Goal: Information Seeking & Learning: Learn about a topic

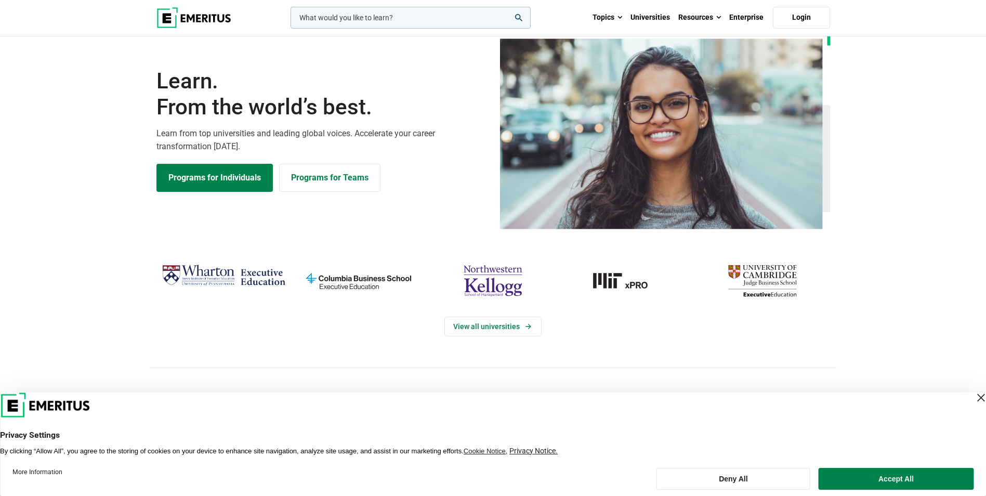
scroll to position [52, 0]
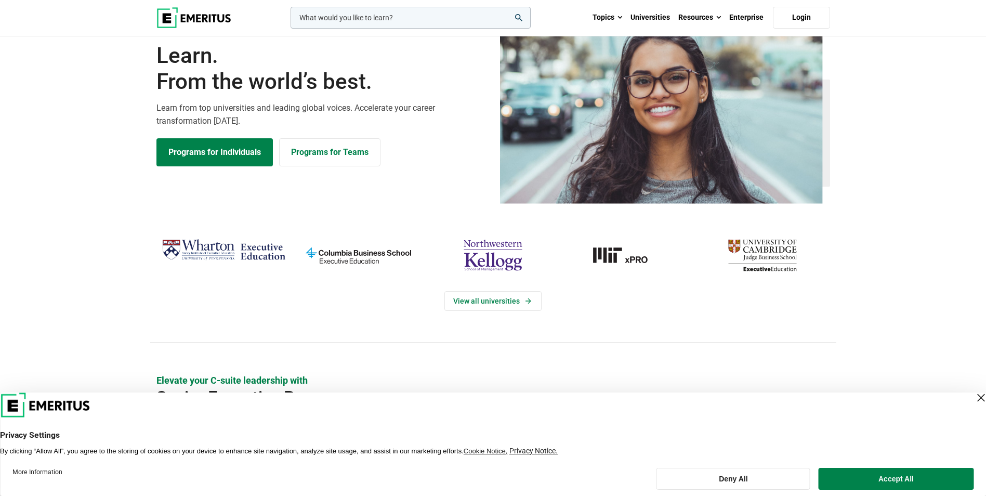
drag, startPoint x: 871, startPoint y: 480, endPoint x: 819, endPoint y: 460, distance: 55.1
click at [871, 480] on button "Accept All" at bounding box center [895, 479] width 155 height 22
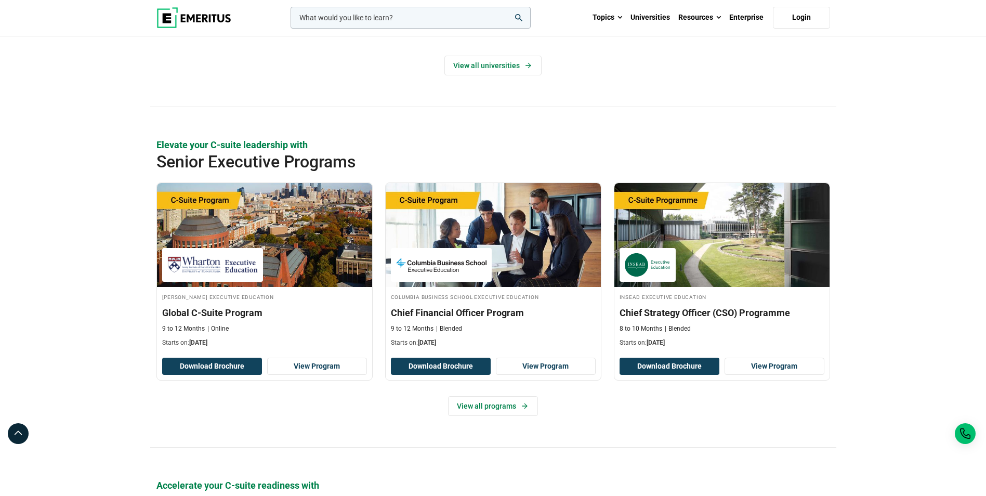
scroll to position [312, 0]
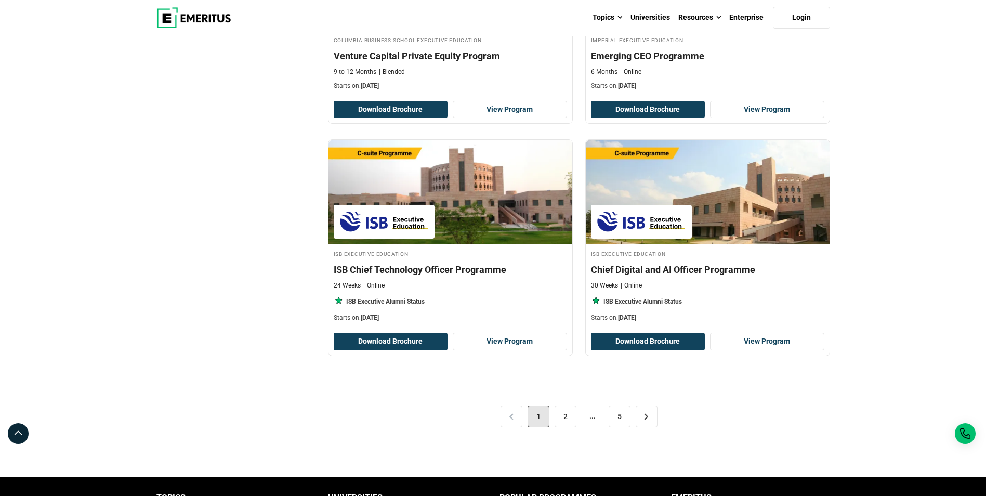
scroll to position [2079, 0]
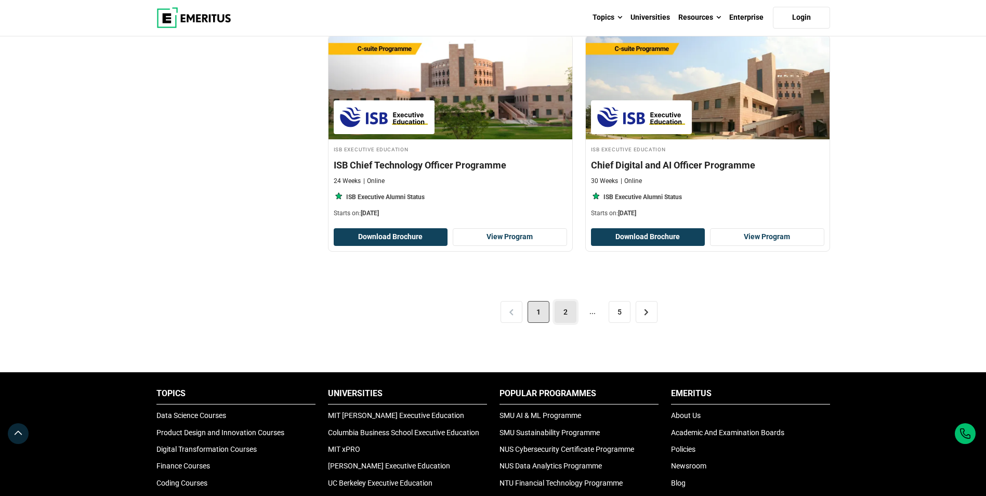
click at [563, 310] on link "2" at bounding box center [565, 312] width 22 height 22
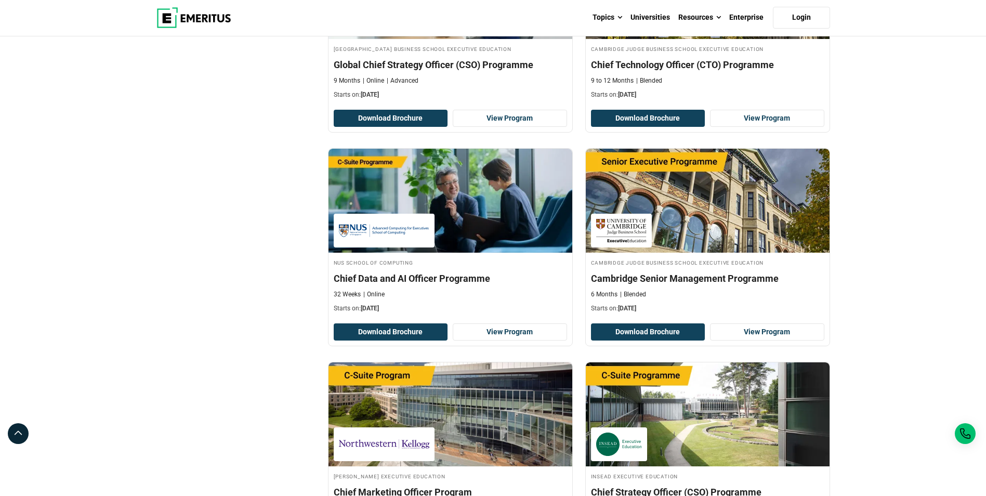
scroll to position [1351, 0]
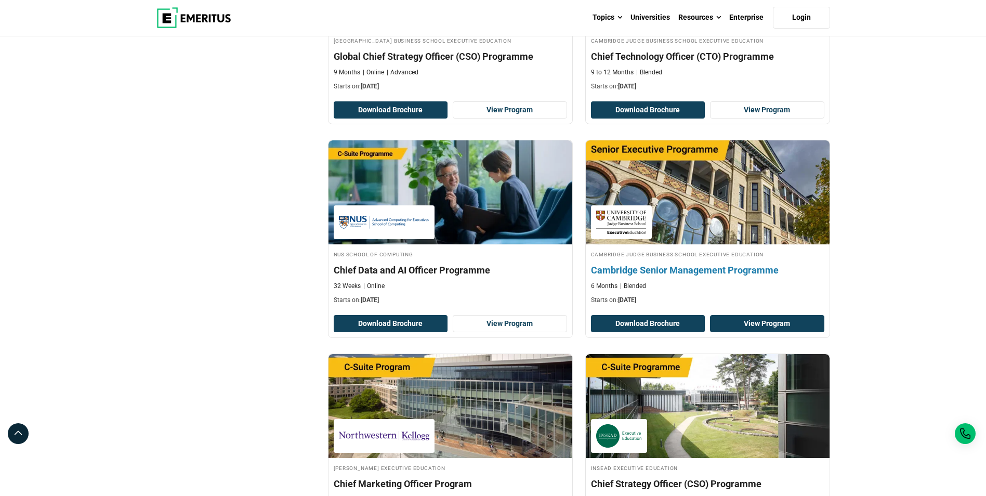
click at [765, 321] on link "View Program" at bounding box center [767, 324] width 114 height 18
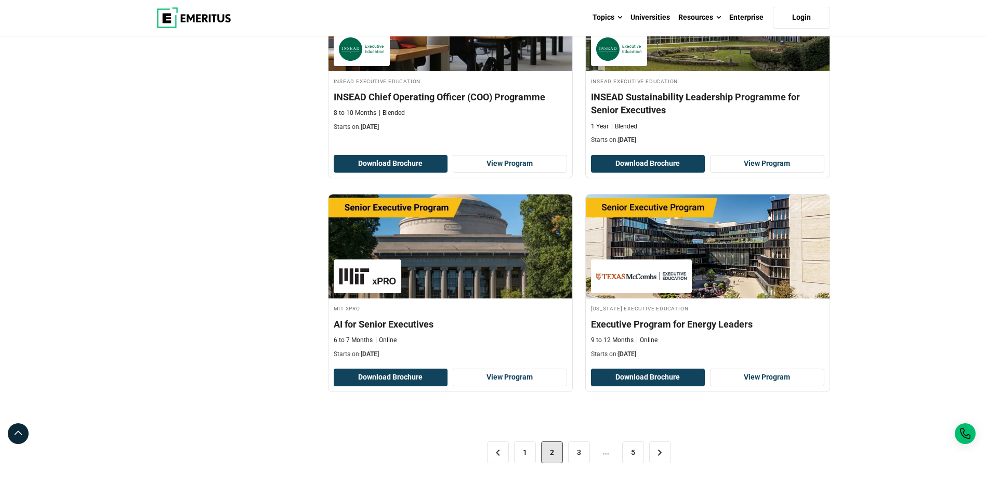
scroll to position [1975, 0]
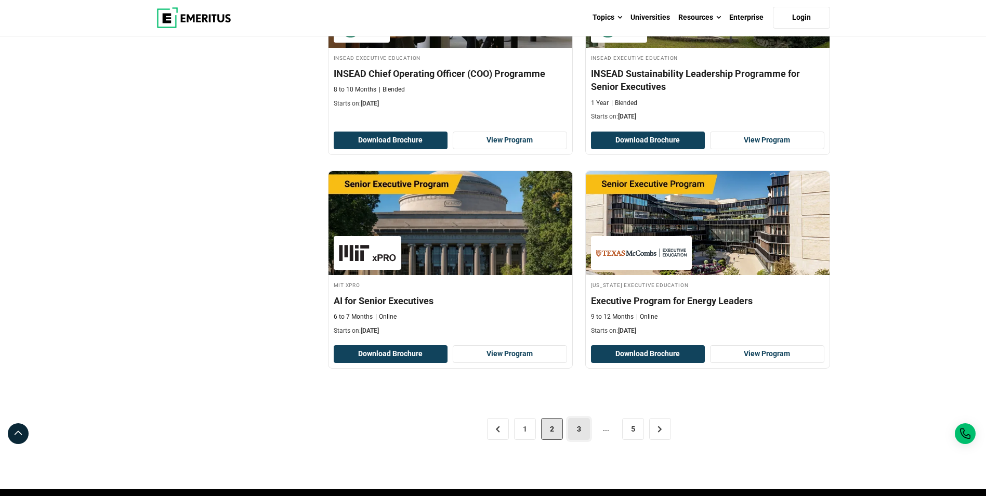
click at [577, 433] on link "3" at bounding box center [579, 429] width 22 height 22
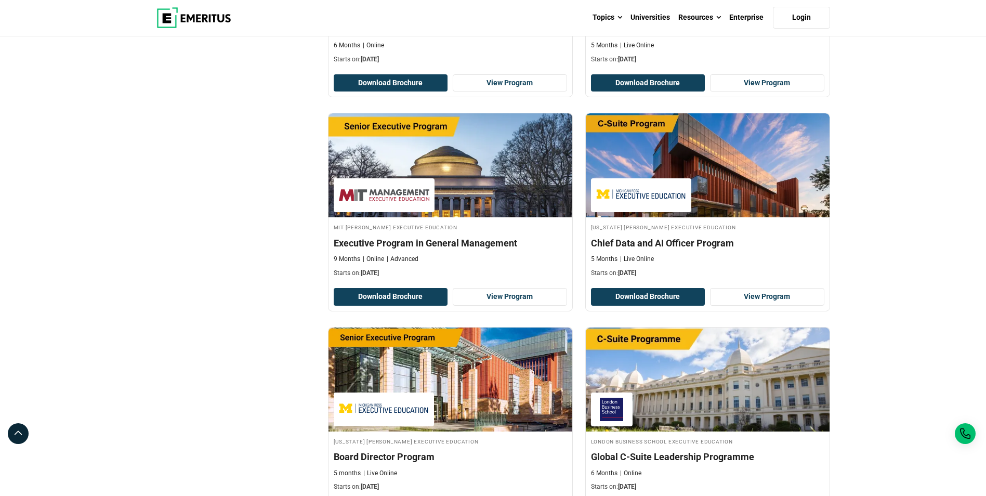
scroll to position [1611, 0]
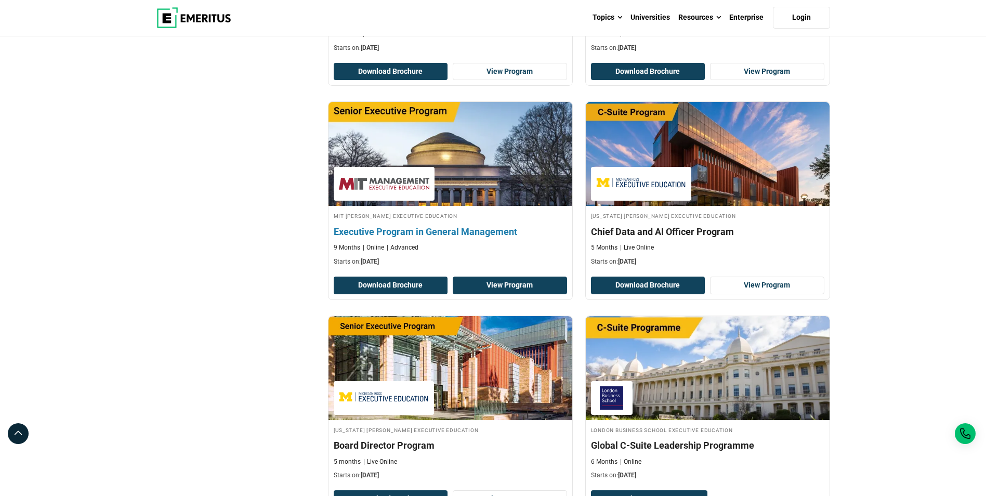
click at [541, 276] on link "View Program" at bounding box center [510, 285] width 114 height 18
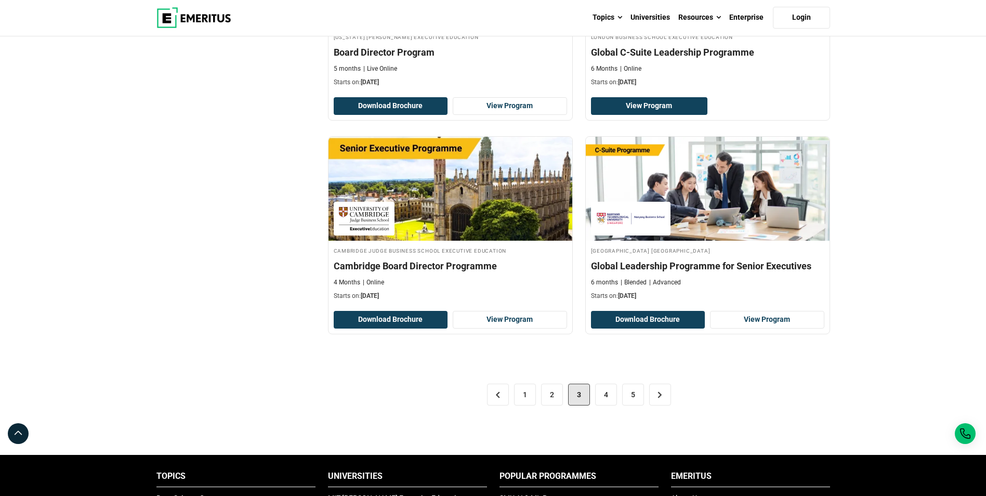
scroll to position [2027, 0]
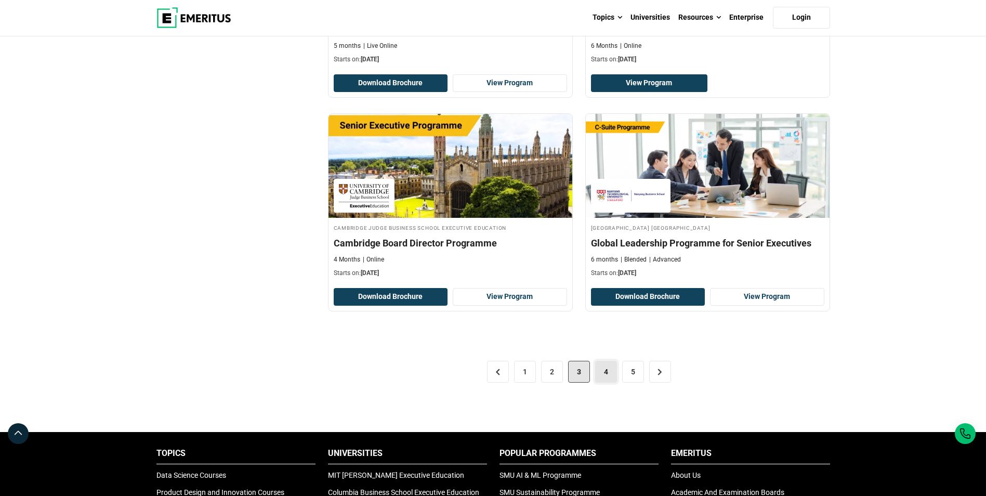
click at [603, 361] on link "4" at bounding box center [606, 372] width 22 height 22
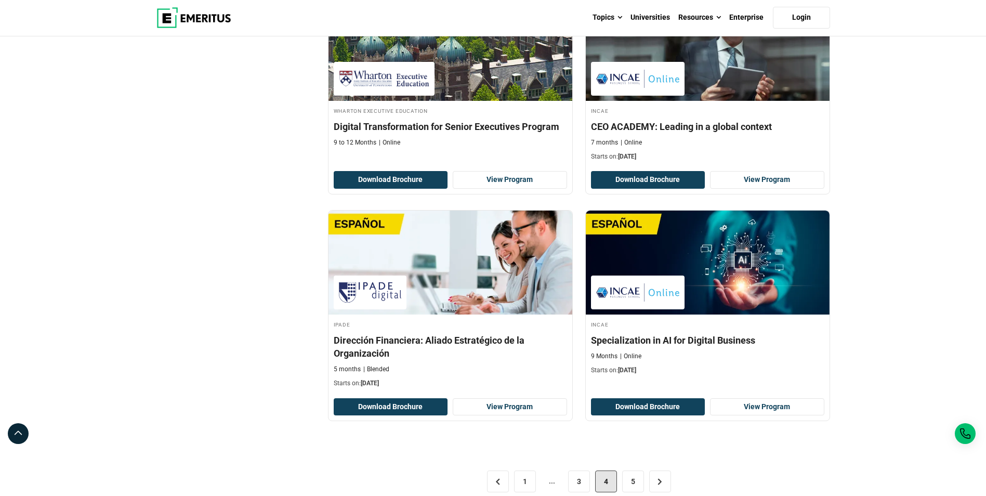
scroll to position [1923, 0]
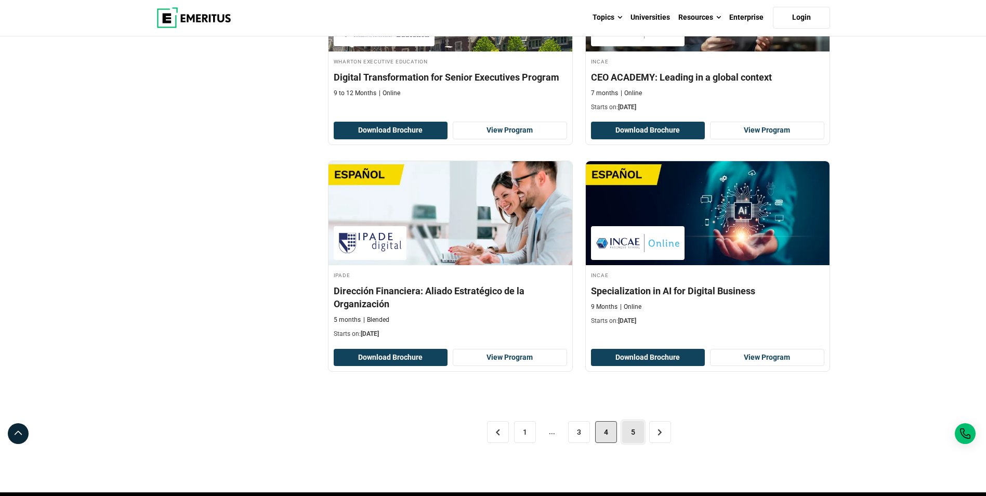
click at [627, 421] on link "5" at bounding box center [633, 432] width 22 height 22
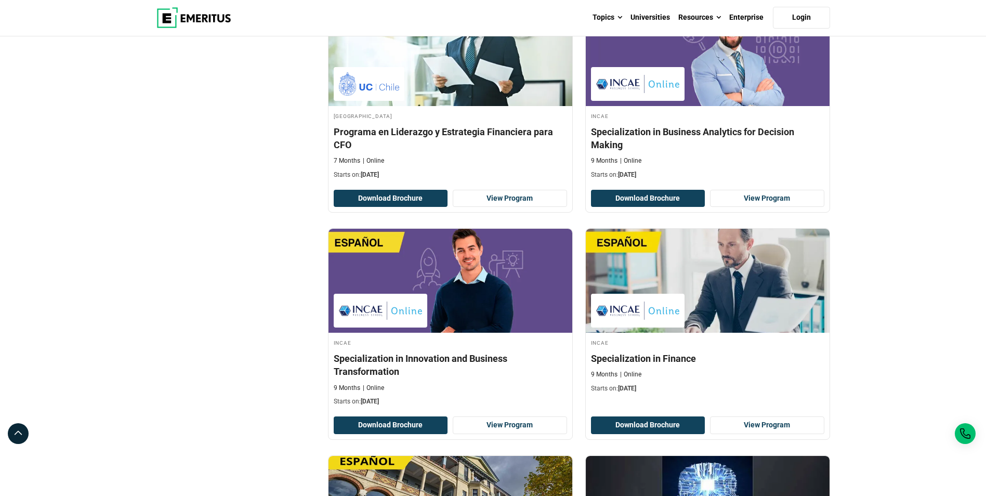
scroll to position [468, 0]
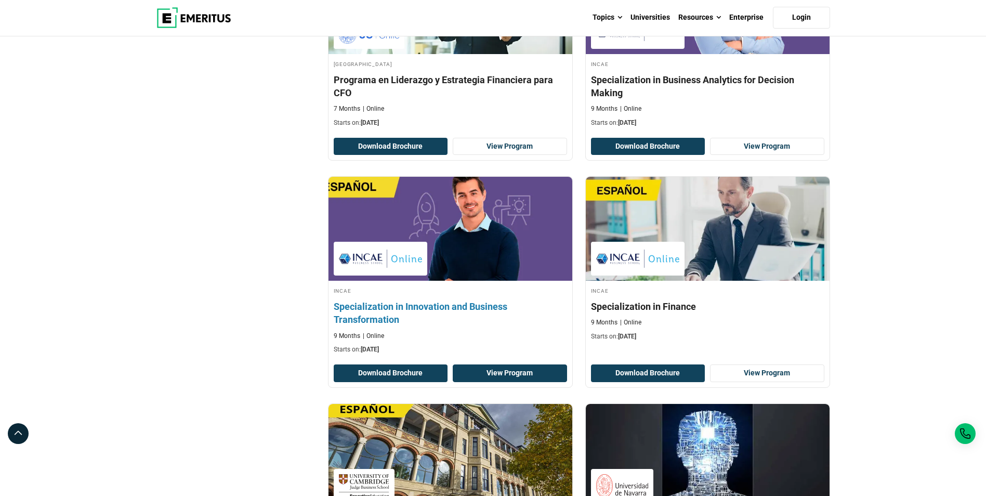
click at [502, 364] on link "View Program" at bounding box center [510, 373] width 114 height 18
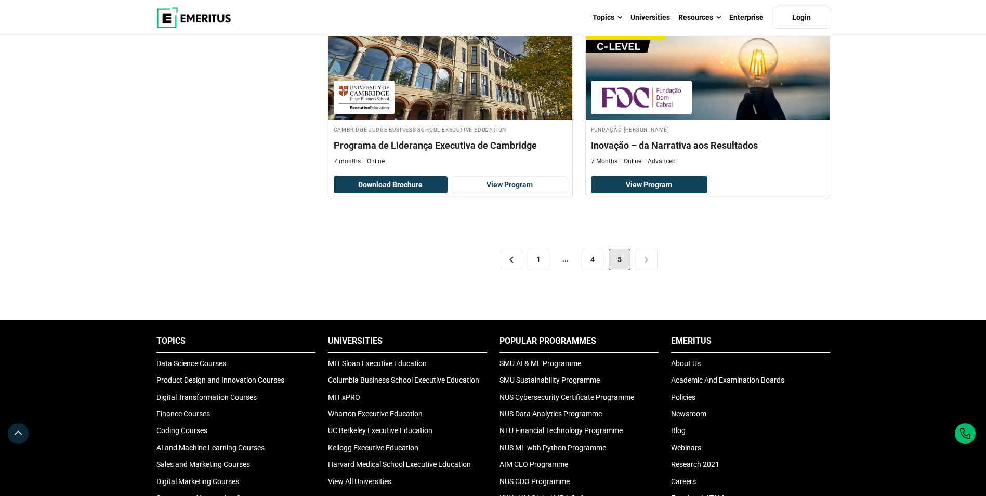
scroll to position [1923, 0]
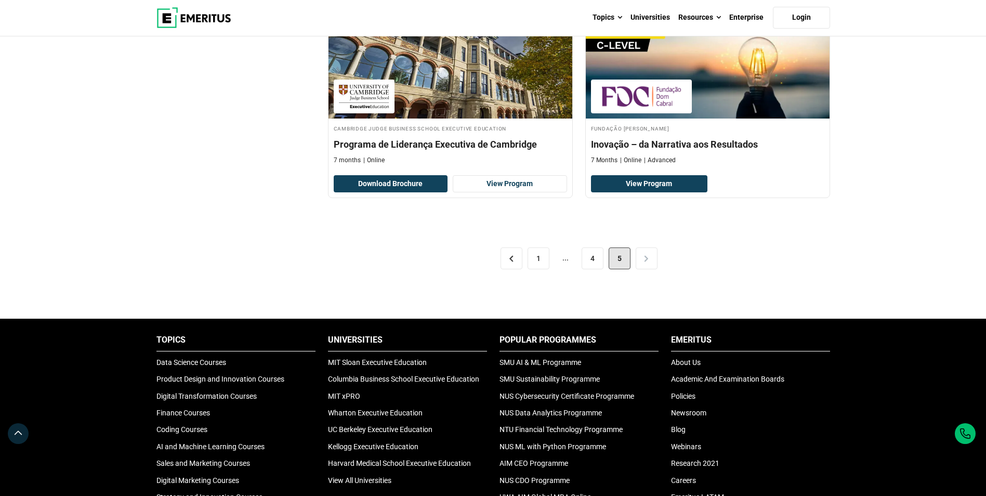
click at [640, 244] on div "< 1 ... 4 5 >" at bounding box center [579, 258] width 502 height 58
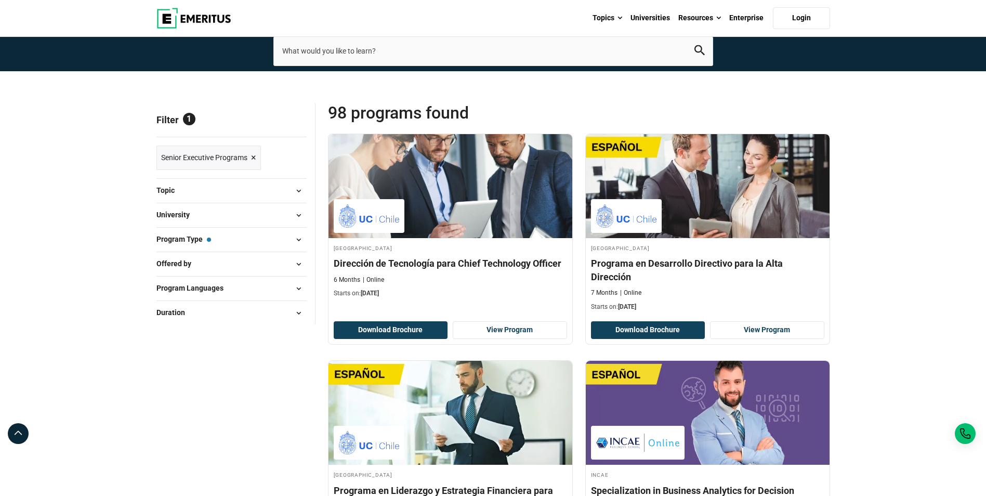
scroll to position [0, 0]
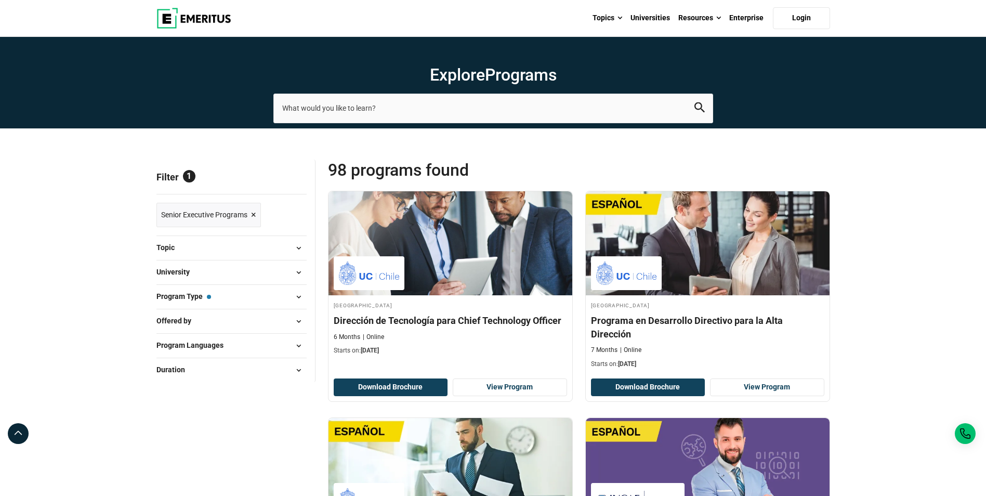
click at [303, 296] on span at bounding box center [299, 297] width 16 height 16
click at [298, 292] on span at bounding box center [299, 297] width 16 height 16
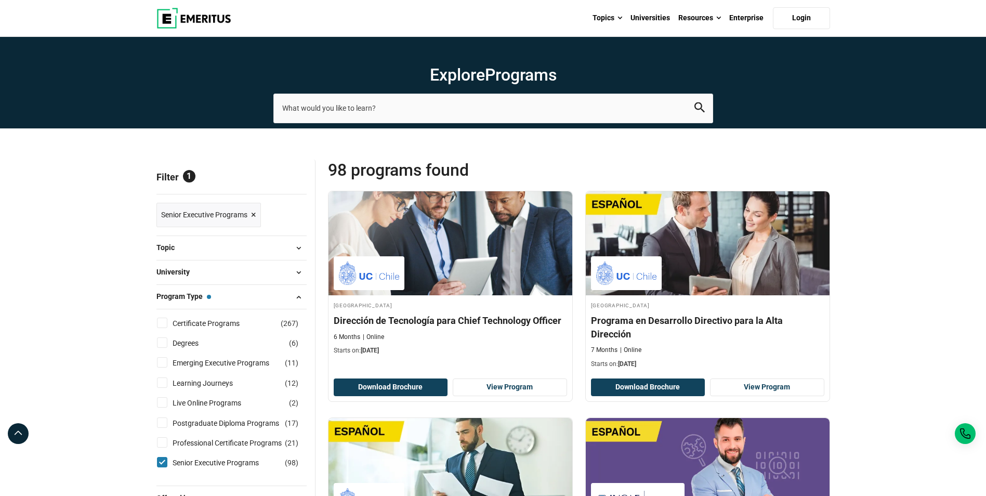
click at [164, 461] on input "Senior Executive Programs ( 98 )" at bounding box center [162, 462] width 10 height 10
checkbox input "false"
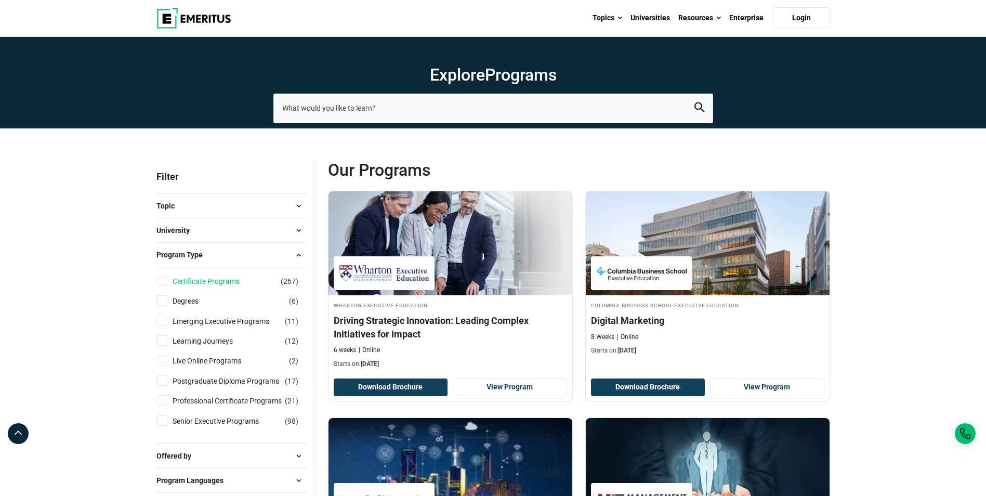
click at [200, 279] on link "Certificate Programs" at bounding box center [217, 280] width 88 height 11
checkbox input "true"
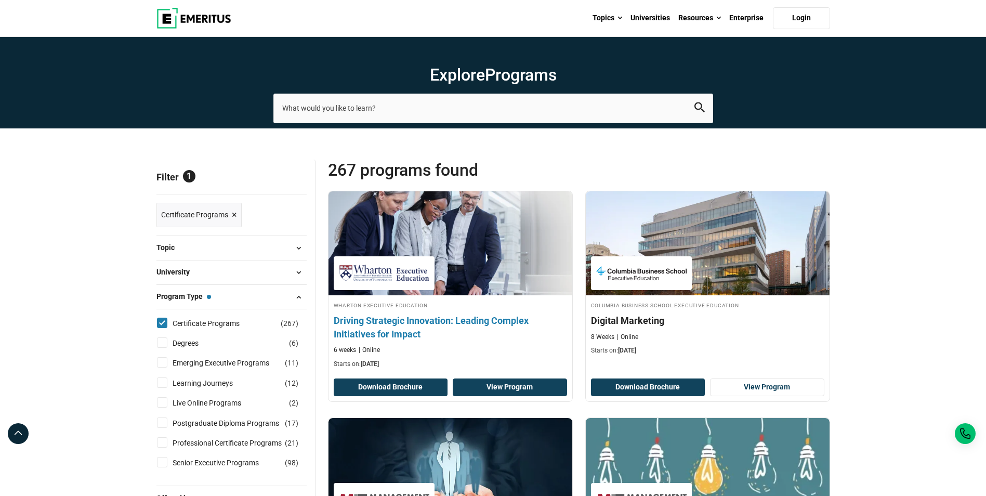
click at [498, 389] on link "View Program" at bounding box center [510, 387] width 114 height 18
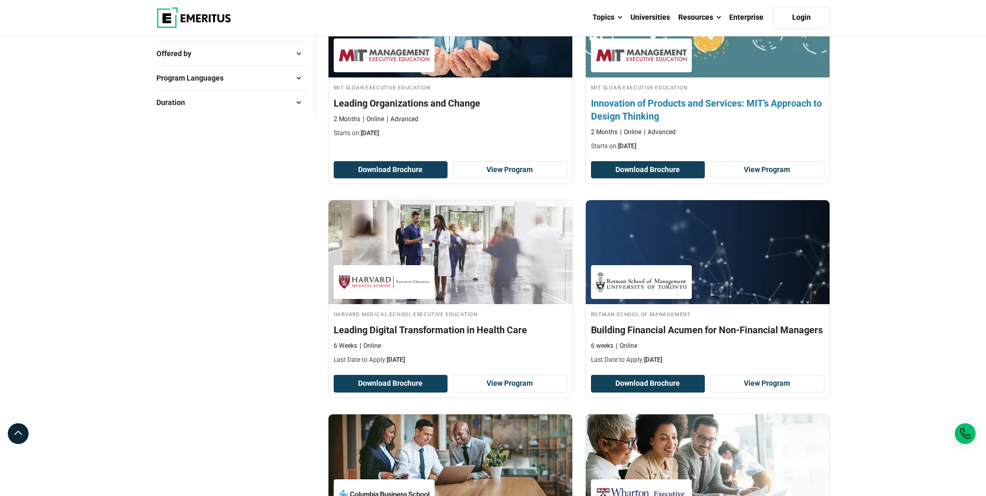
scroll to position [468, 0]
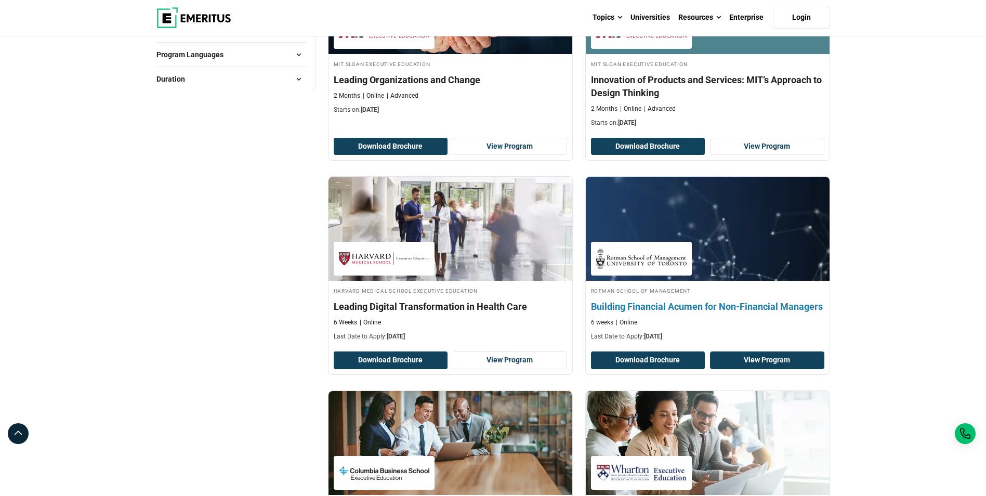
click at [762, 359] on link "View Program" at bounding box center [767, 360] width 114 height 18
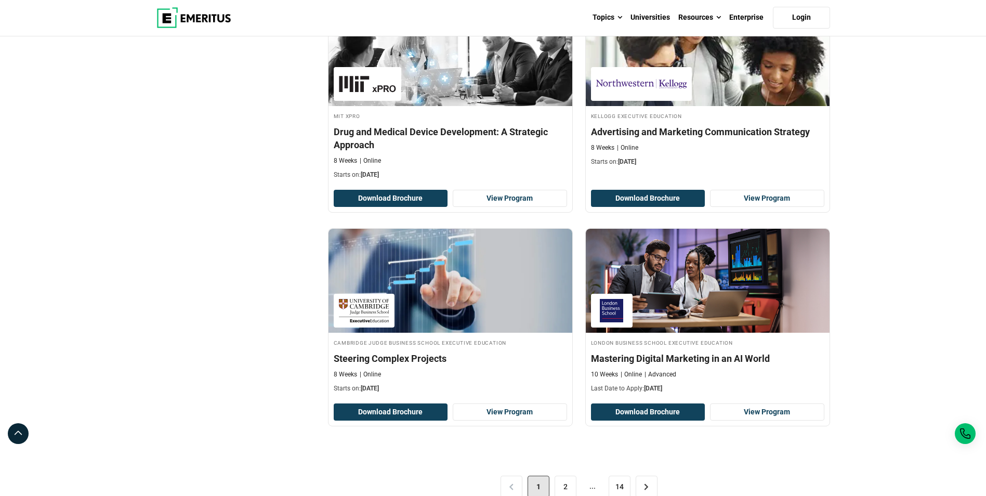
scroll to position [1975, 0]
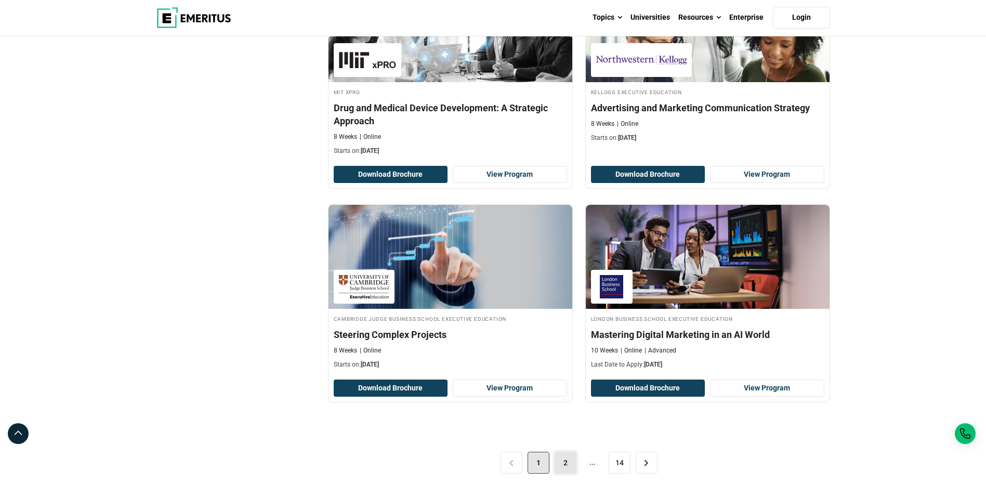
click at [570, 470] on link "2" at bounding box center [565, 463] width 22 height 22
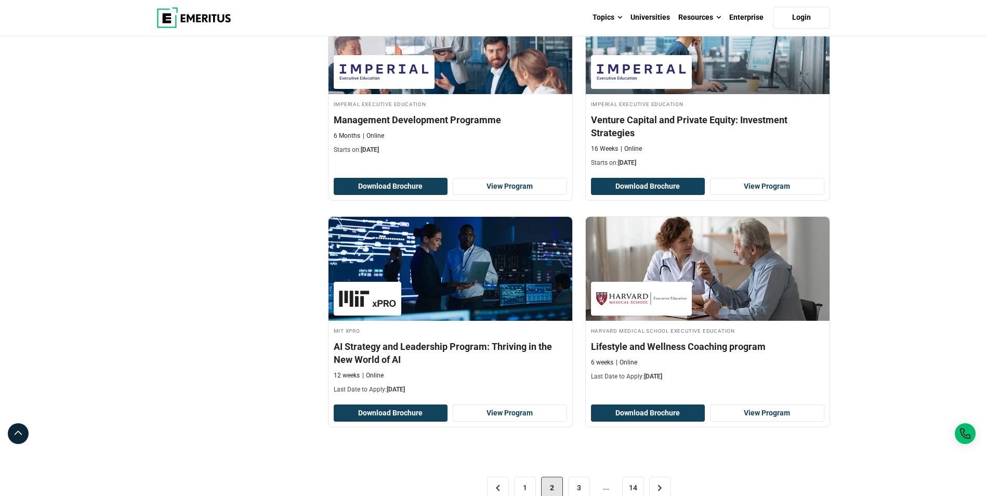
scroll to position [1975, 0]
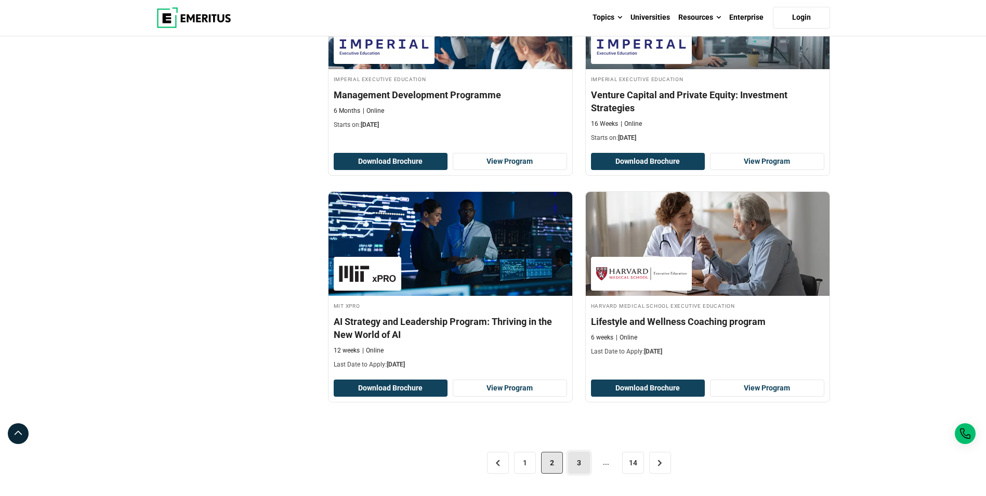
click at [575, 466] on link "3" at bounding box center [579, 463] width 22 height 22
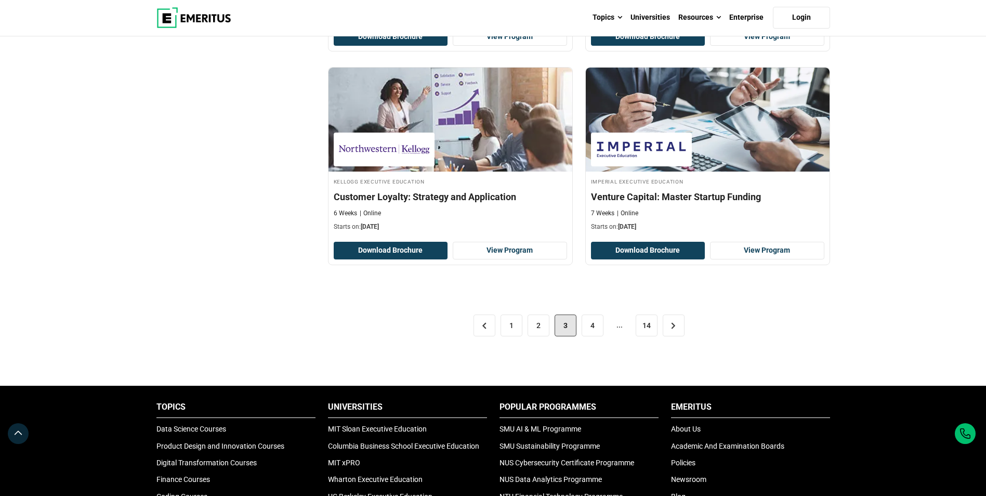
scroll to position [2130, 0]
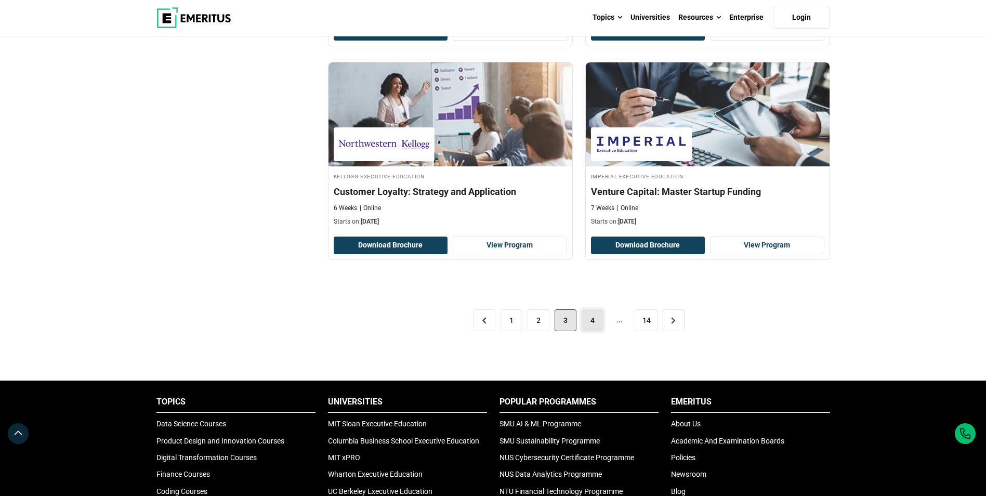
click at [591, 322] on link "4" at bounding box center [592, 320] width 22 height 22
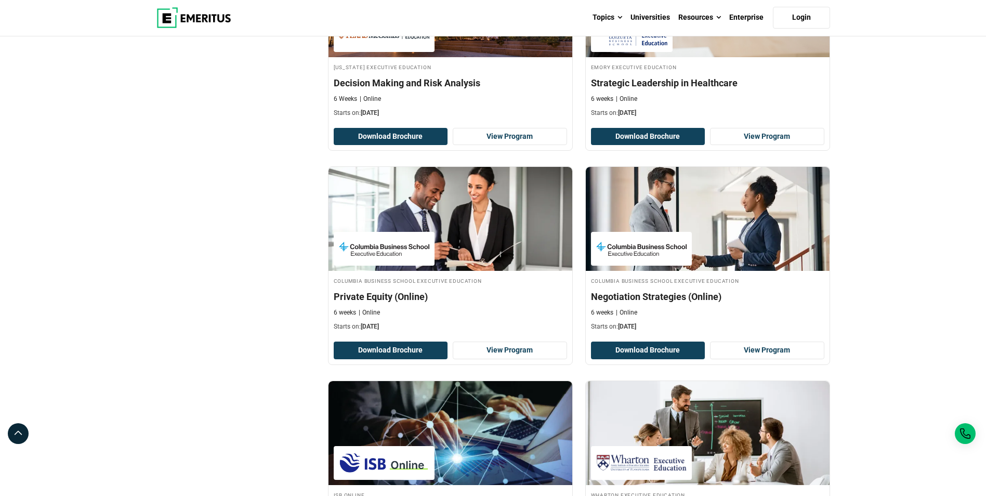
scroll to position [1351, 0]
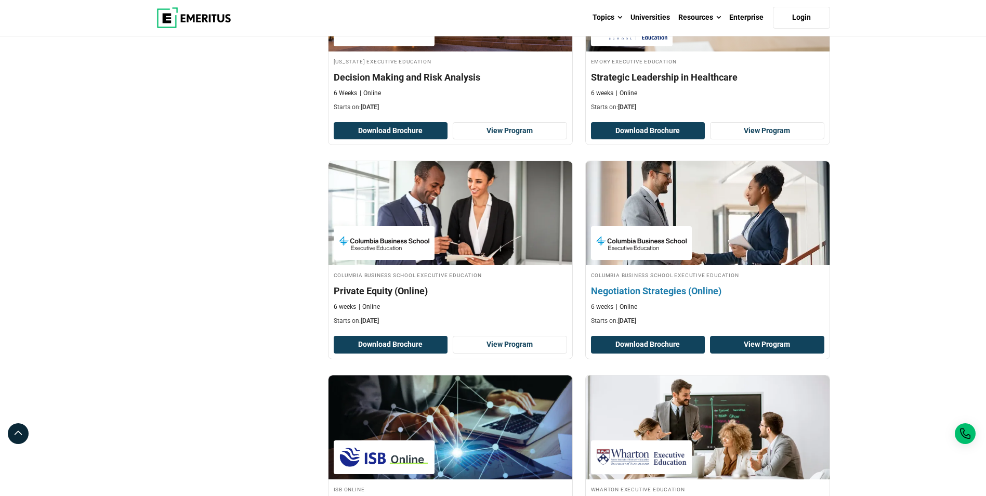
click at [780, 343] on link "View Program" at bounding box center [767, 345] width 114 height 18
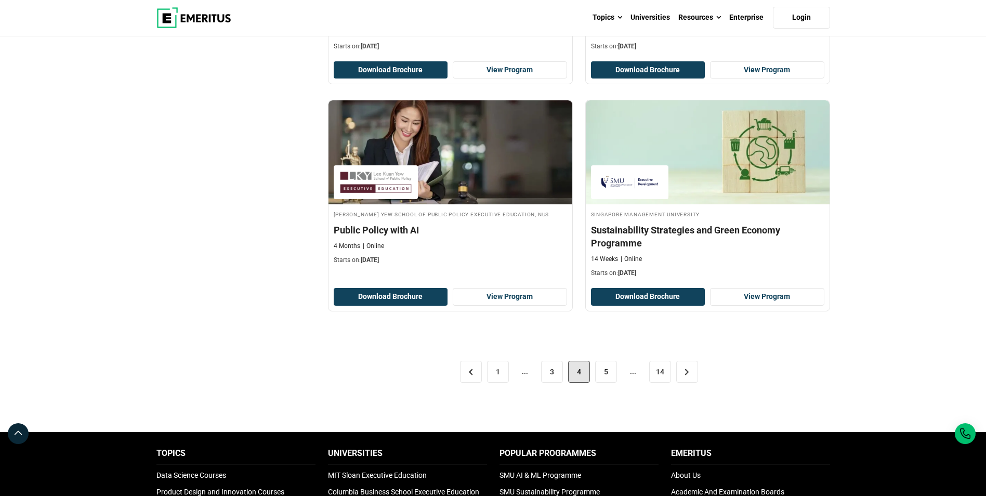
scroll to position [2079, 0]
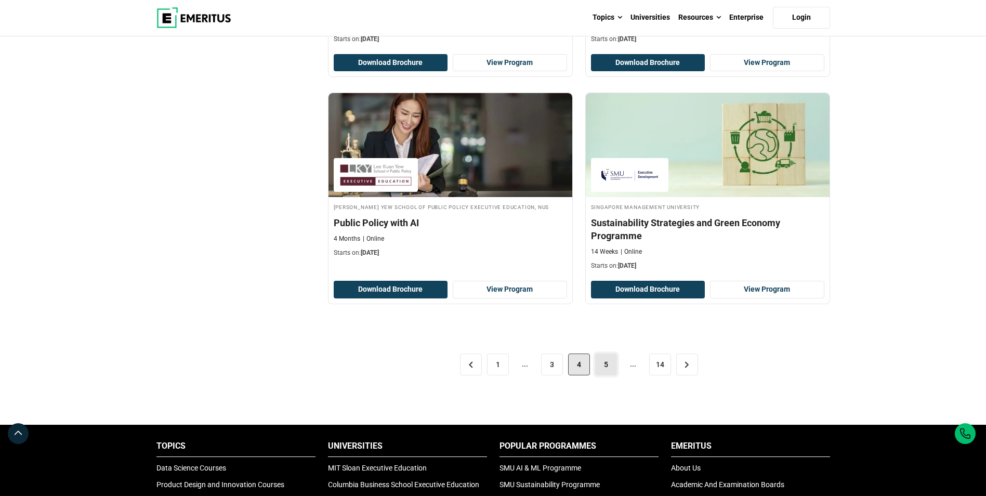
click at [597, 369] on link "5" at bounding box center [606, 364] width 22 height 22
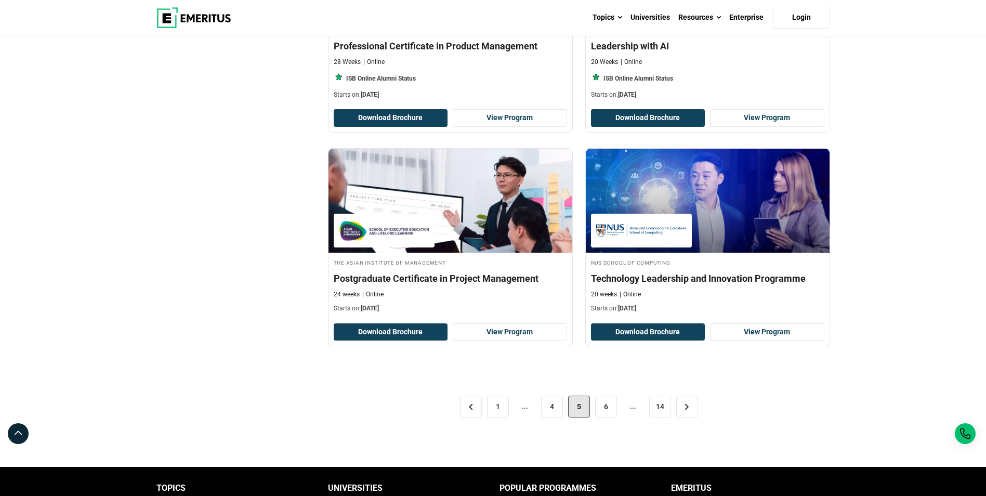
scroll to position [2079, 0]
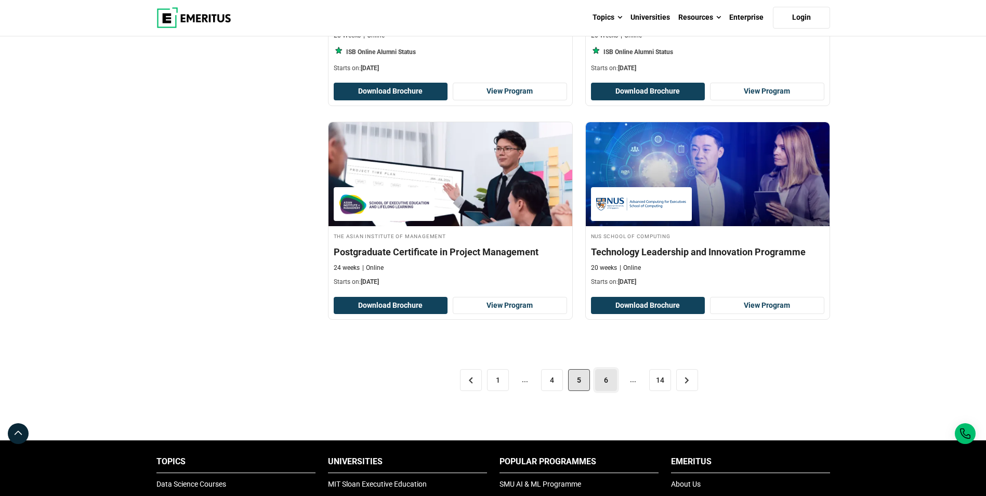
click at [603, 376] on link "6" at bounding box center [606, 380] width 22 height 22
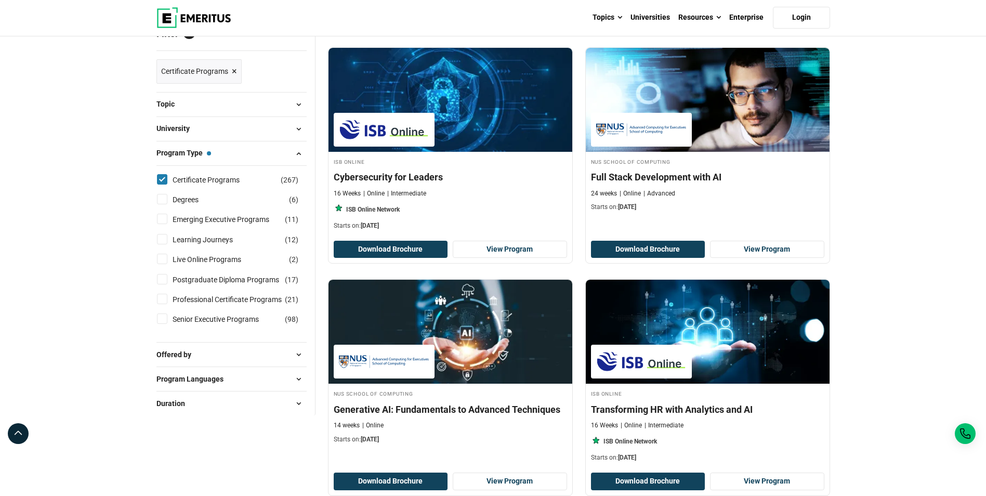
scroll to position [156, 0]
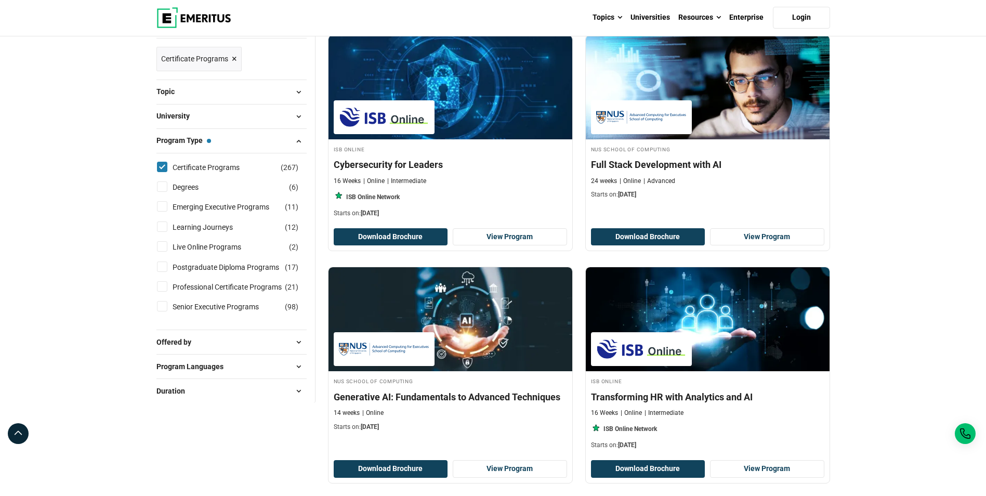
click at [301, 392] on span at bounding box center [299, 391] width 16 height 16
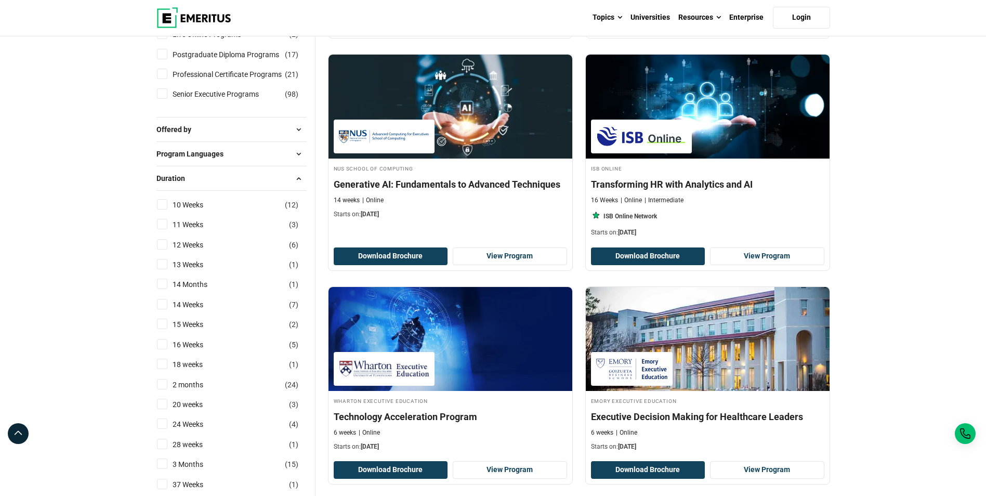
scroll to position [364, 0]
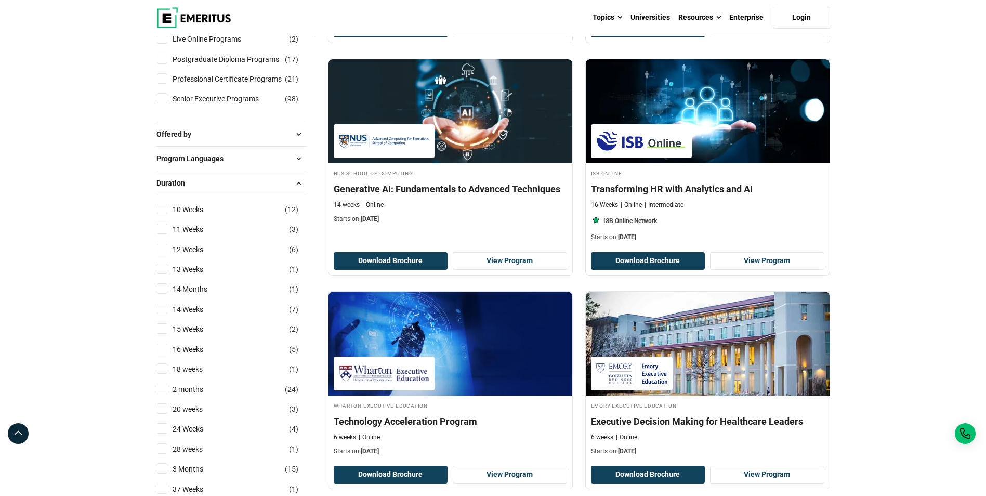
click at [160, 208] on input "10 Weeks ( 12 )" at bounding box center [162, 209] width 10 height 10
checkbox input "true"
